Goal: Task Accomplishment & Management: Manage account settings

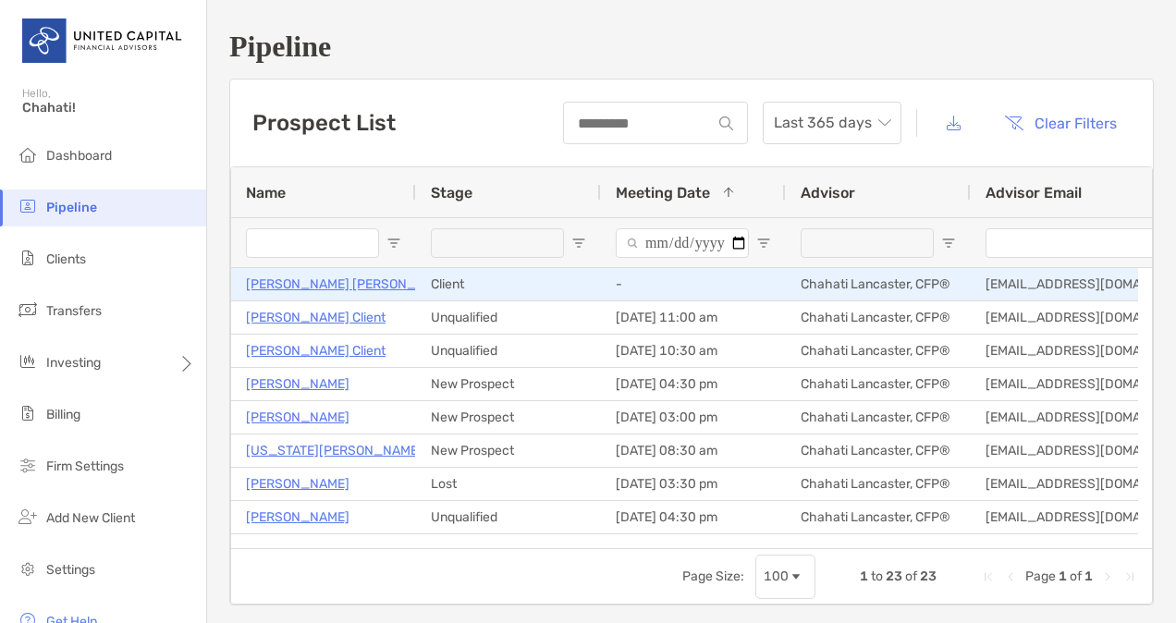
click at [342, 287] on p "Jodi Matsuo Leslie" at bounding box center [351, 284] width 210 height 23
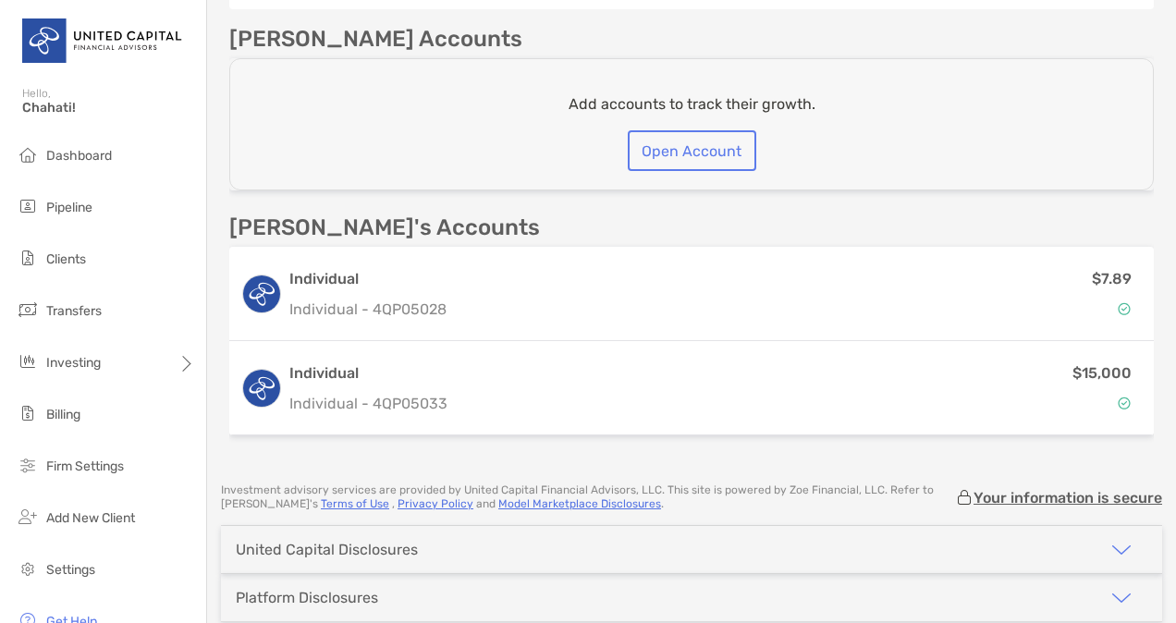
scroll to position [655, 0]
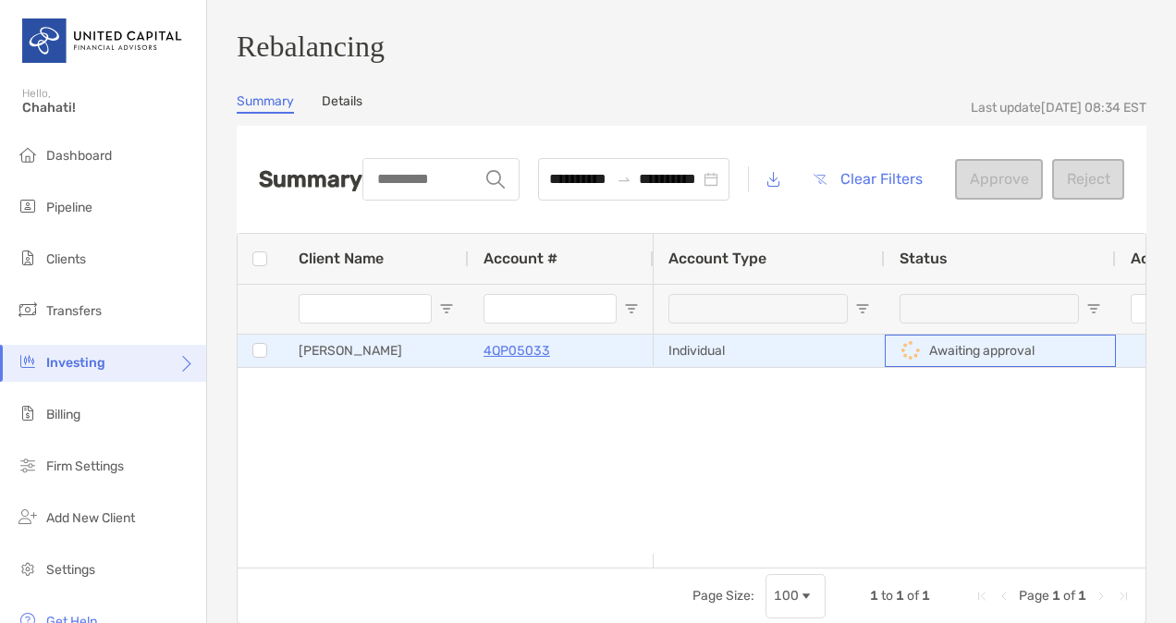
click at [972, 359] on p "Awaiting approval" at bounding box center [981, 350] width 105 height 23
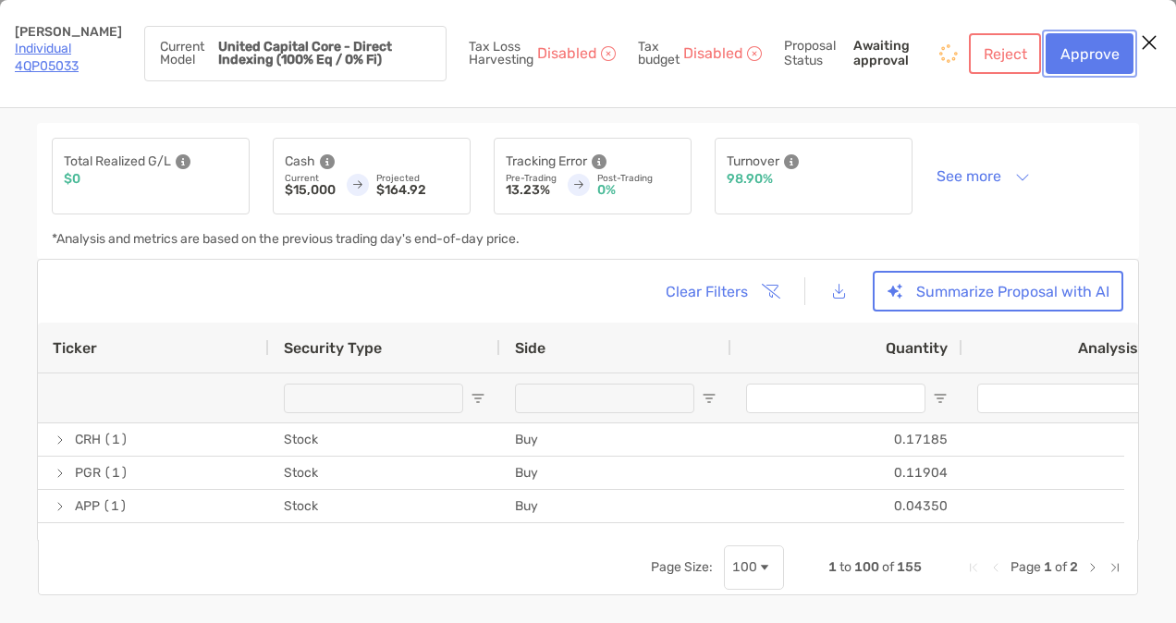
click at [1102, 49] on button "Approve" at bounding box center [1090, 53] width 88 height 41
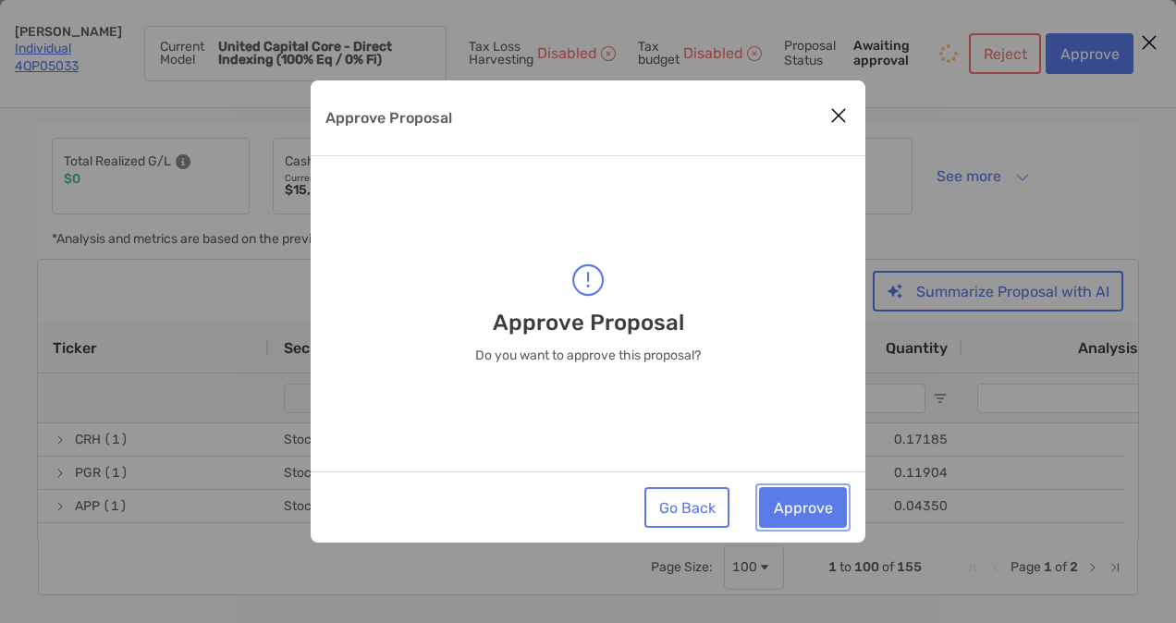
click at [800, 504] on button "Approve" at bounding box center [803, 507] width 88 height 41
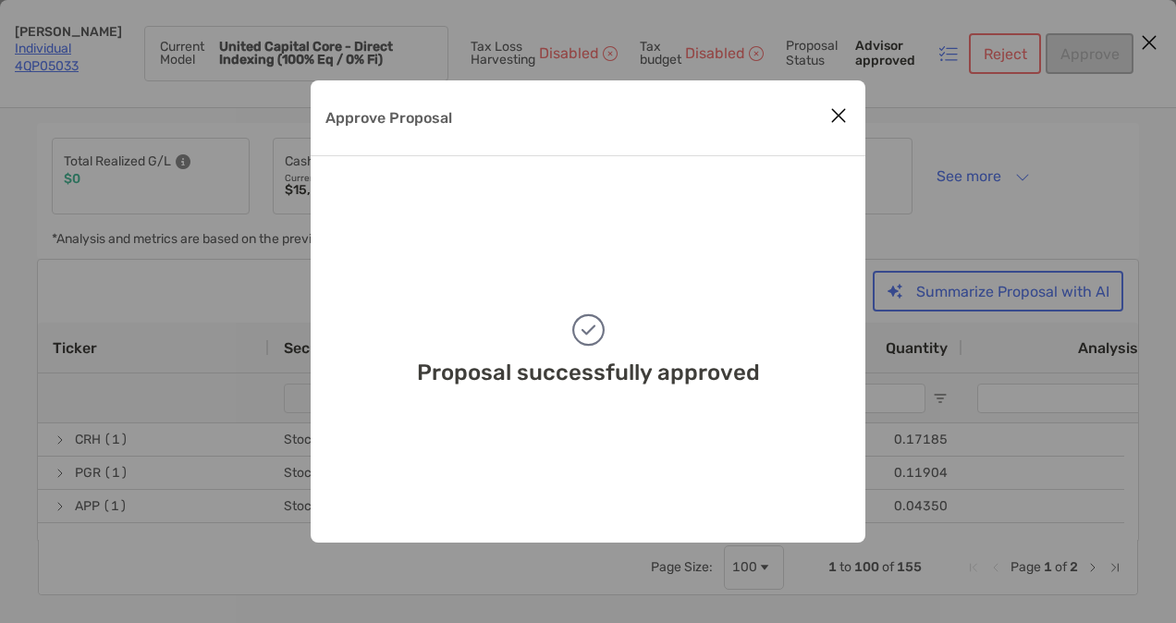
click at [844, 118] on icon "Close modal" at bounding box center [838, 115] width 17 height 22
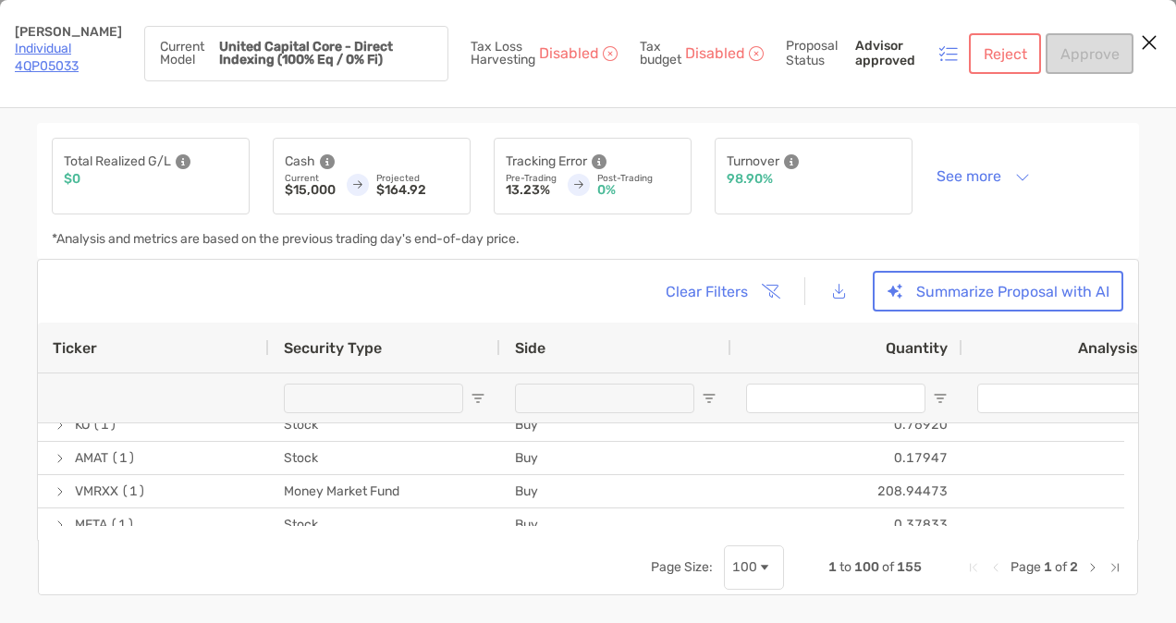
scroll to position [3231, 0]
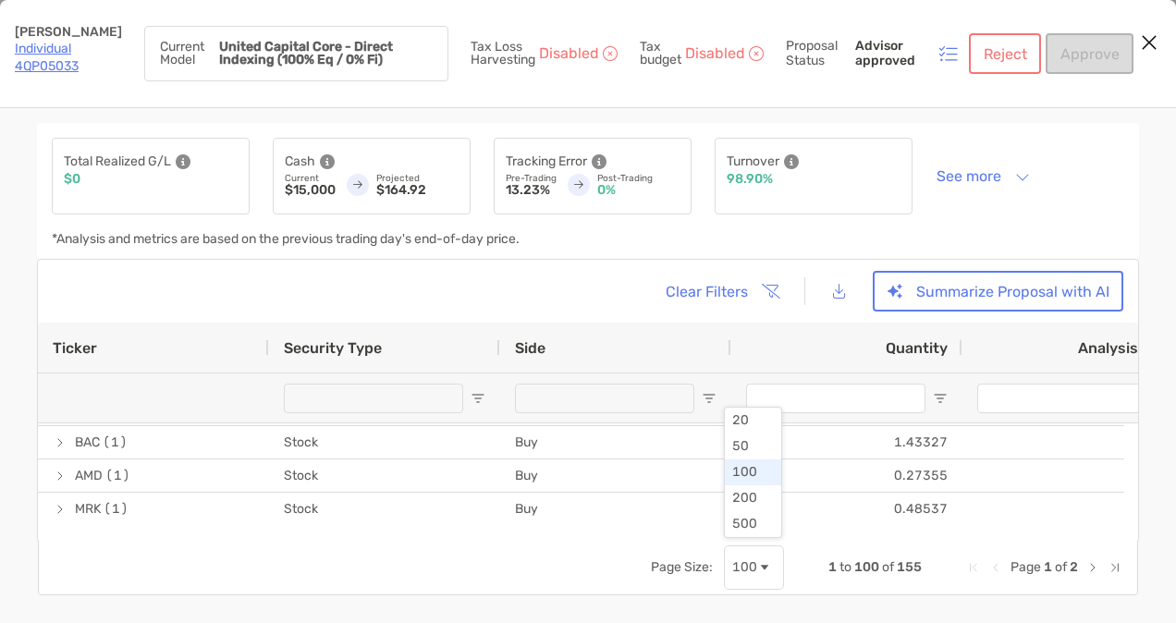
click at [755, 559] on div "100" at bounding box center [754, 568] width 60 height 44
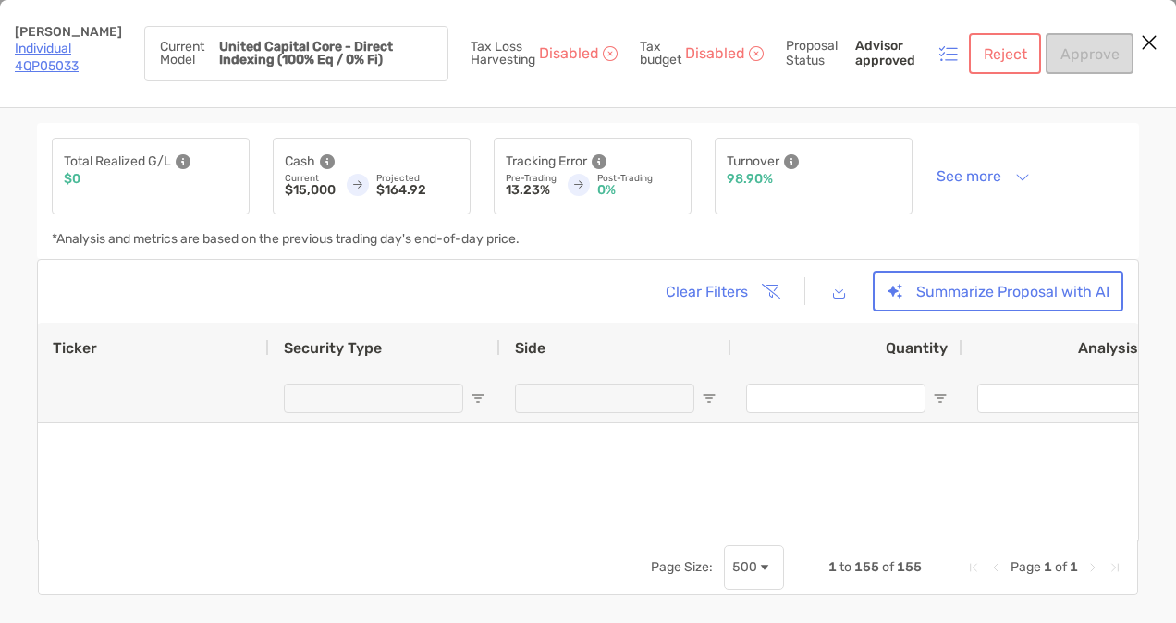
scroll to position [0, 0]
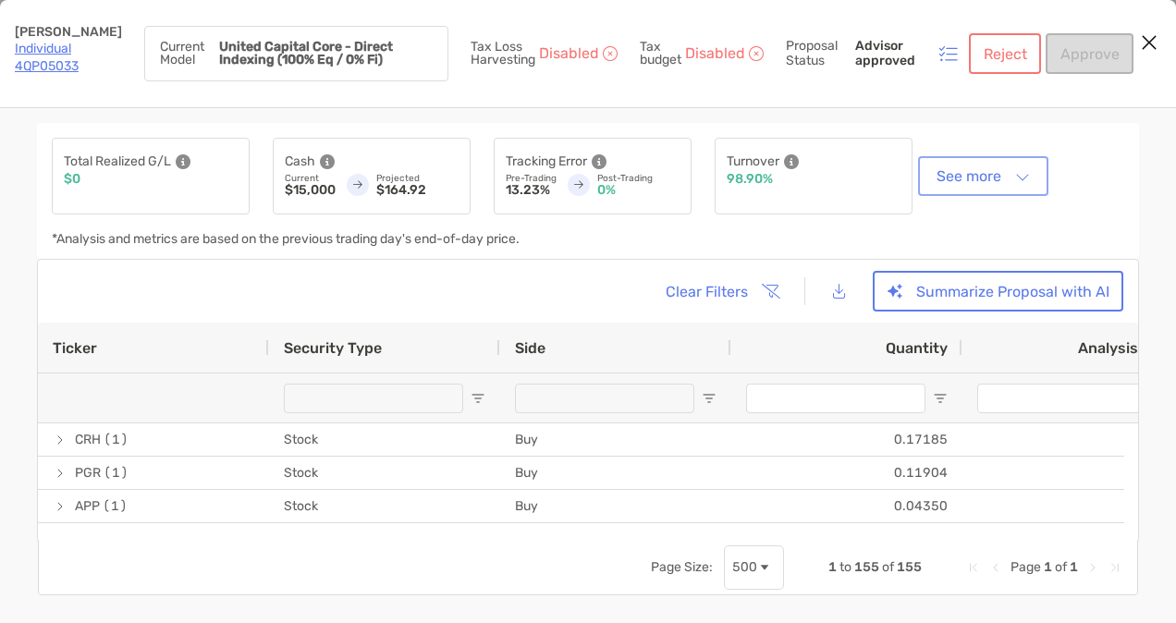
click at [1001, 182] on button "See more" at bounding box center [983, 176] width 123 height 32
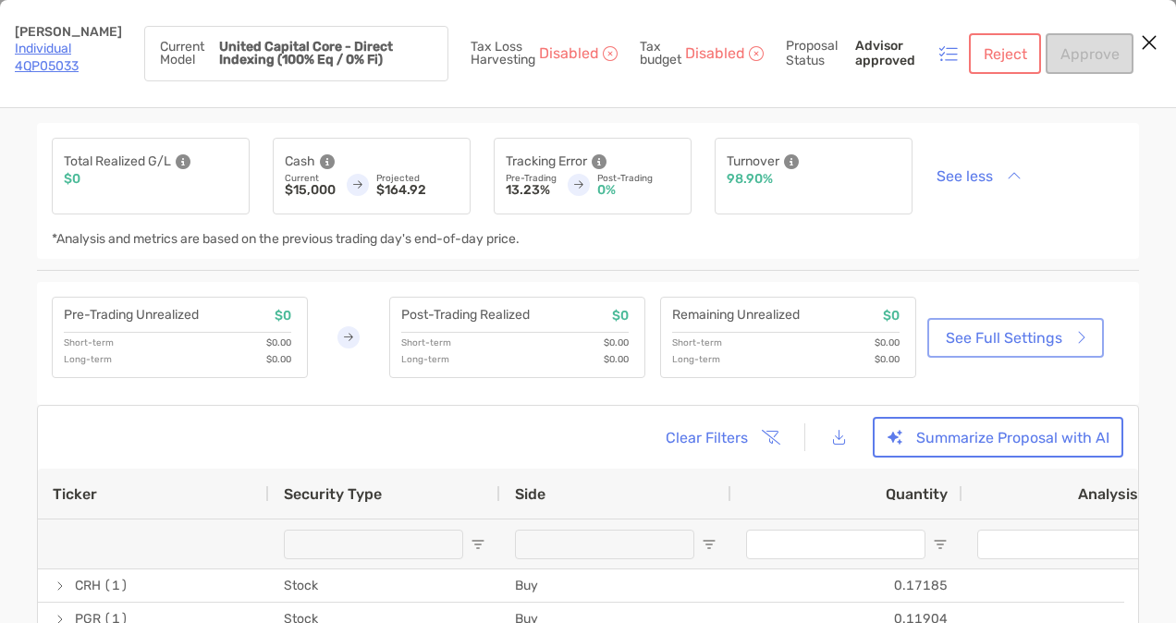
click at [990, 346] on link "See Full Settings" at bounding box center [1015, 338] width 169 height 32
click at [1080, 59] on div "Reject Approve" at bounding box center [1051, 53] width 165 height 41
